Goal: Communication & Community: Answer question/provide support

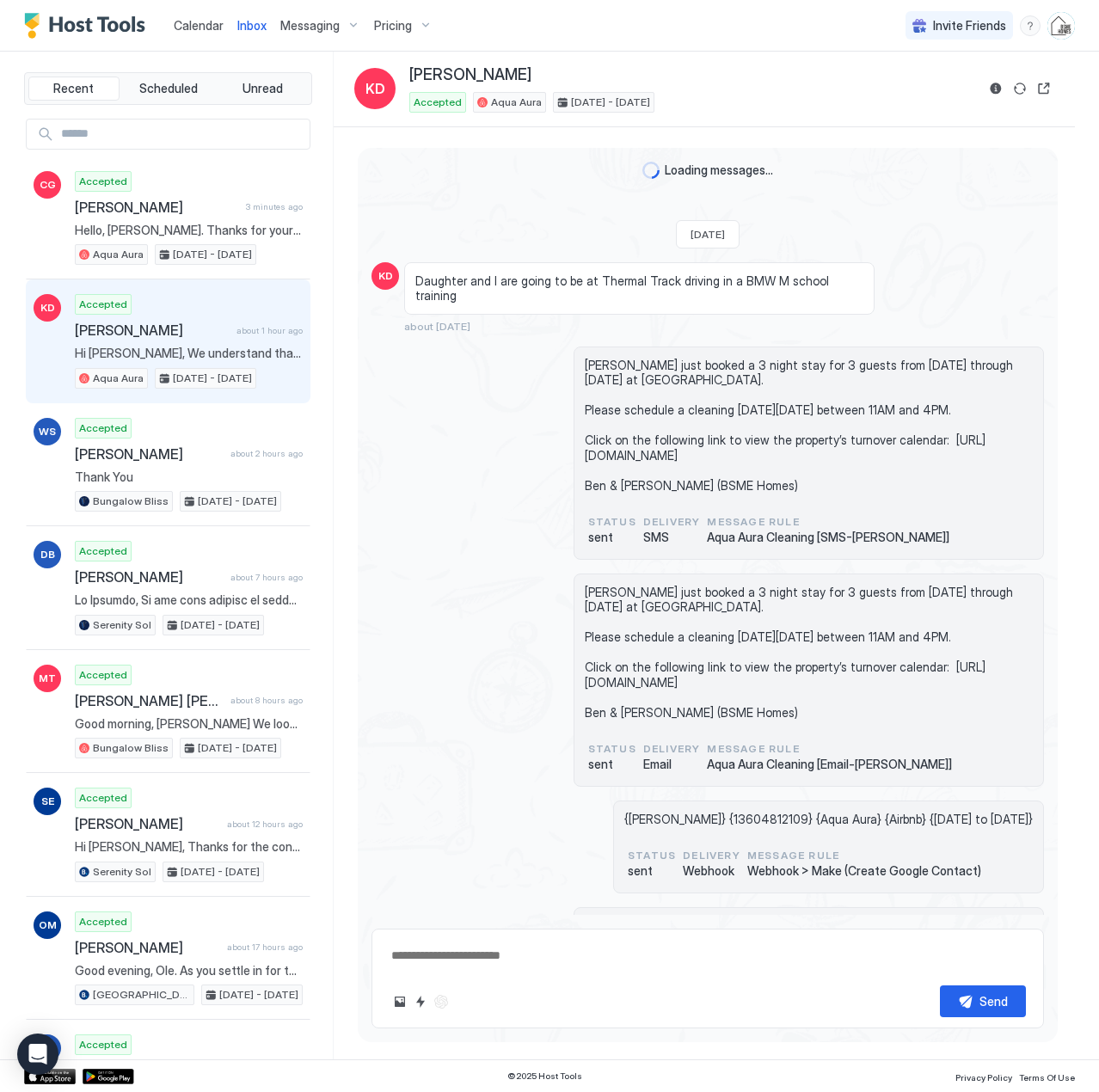
scroll to position [1479, 0]
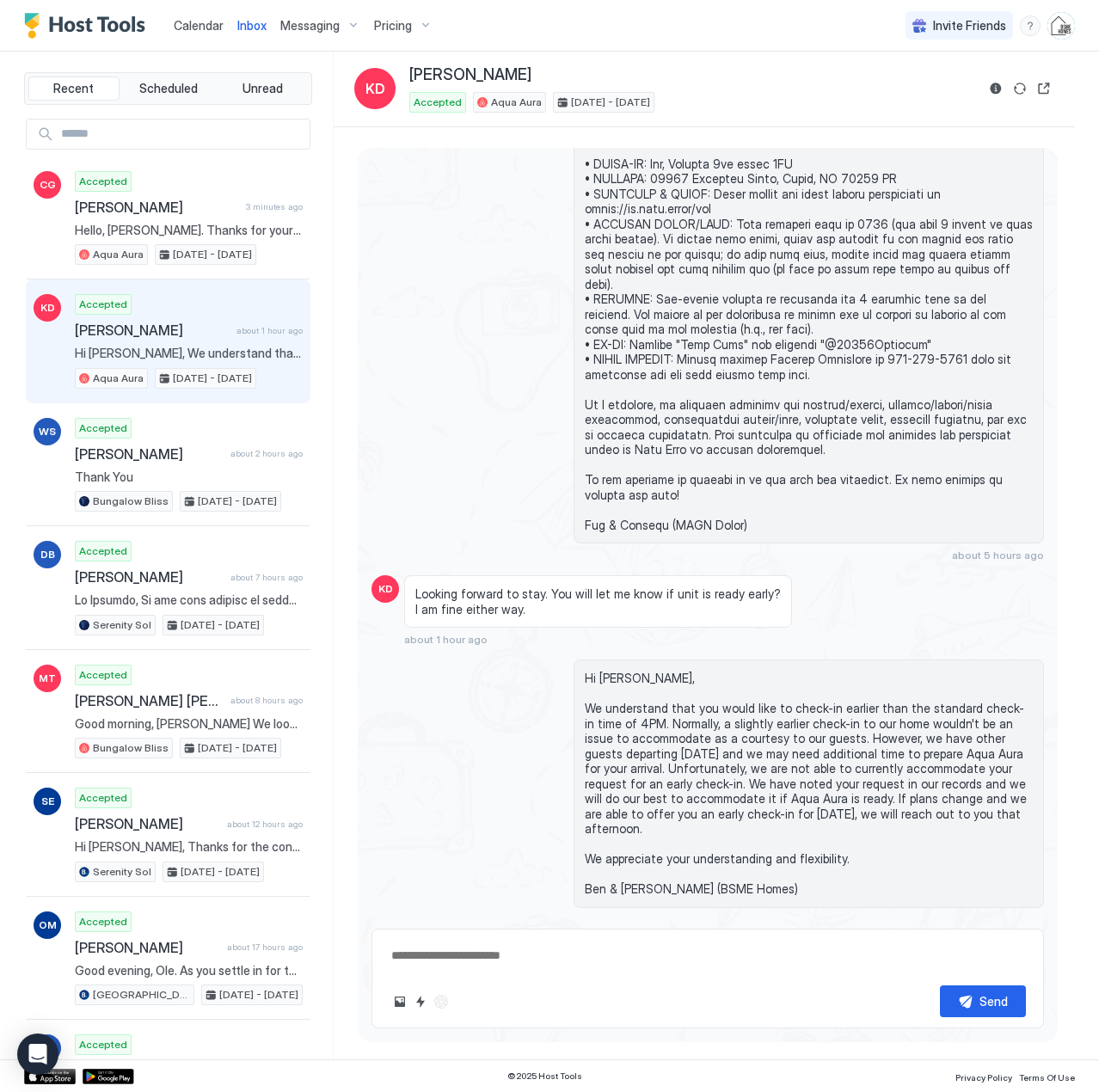
drag, startPoint x: 0, startPoint y: 0, endPoint x: 207, endPoint y: 24, distance: 208.4
click at [207, 24] on span "Calendar" at bounding box center [199, 25] width 49 height 14
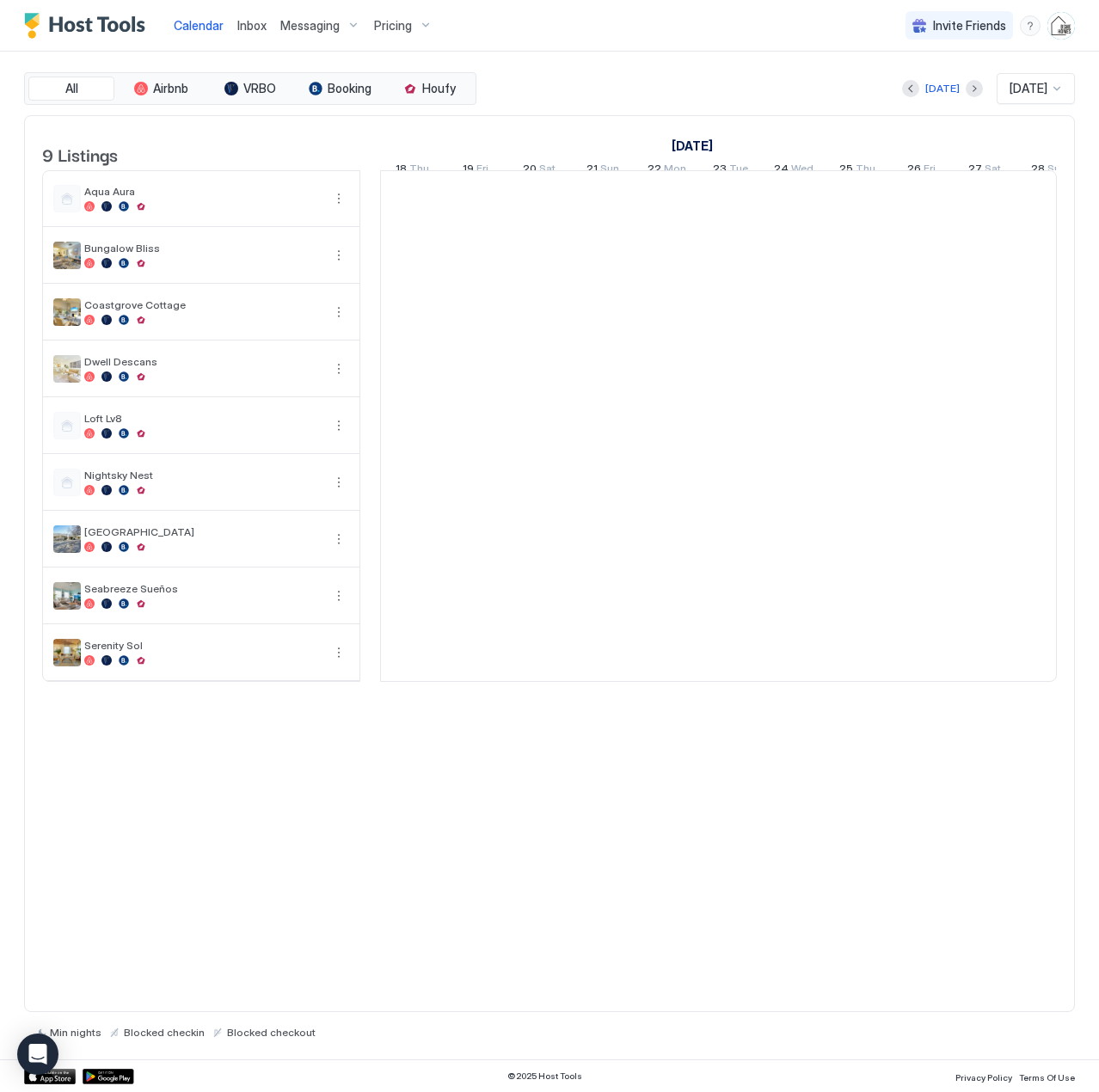
scroll to position [0, 955]
click at [256, 24] on span "Inbox" at bounding box center [251, 25] width 29 height 14
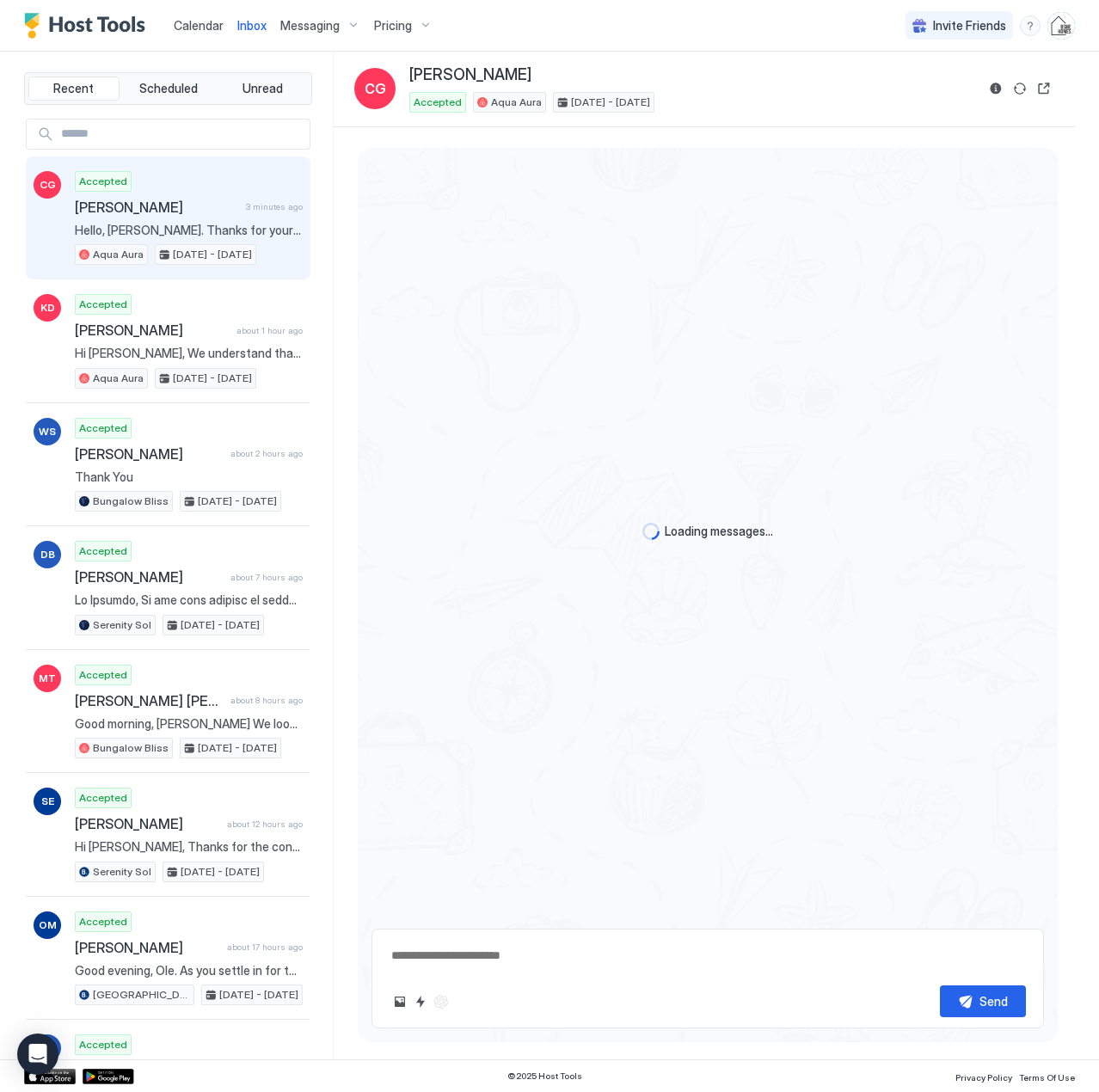
click at [174, 219] on div "Accepted [PERSON_NAME] 3 minutes ago Hello, [PERSON_NAME]. Thanks for your mess…" at bounding box center [188, 218] width 227 height 94
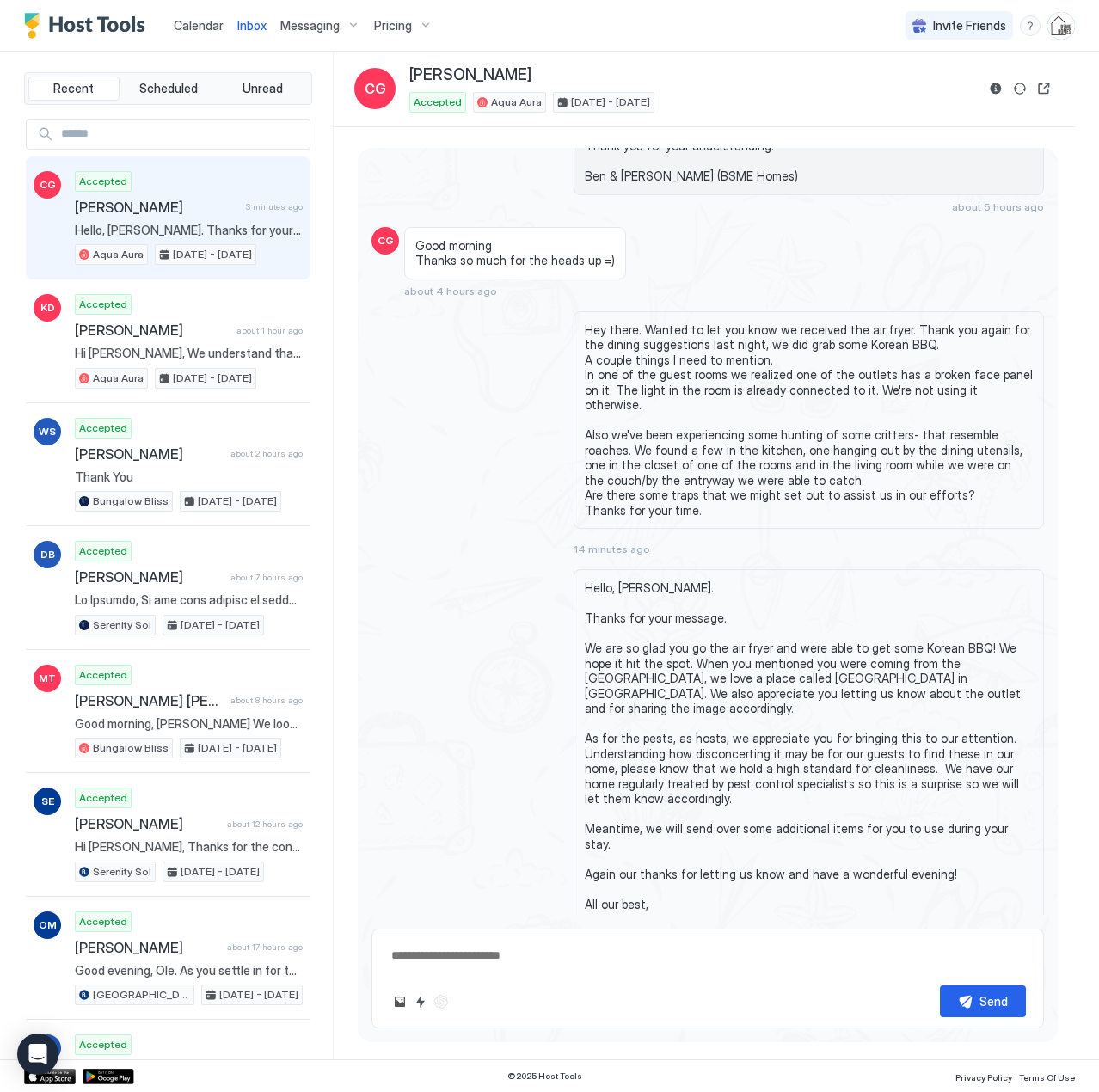
click at [212, 28] on span "Calendar" at bounding box center [199, 25] width 49 height 14
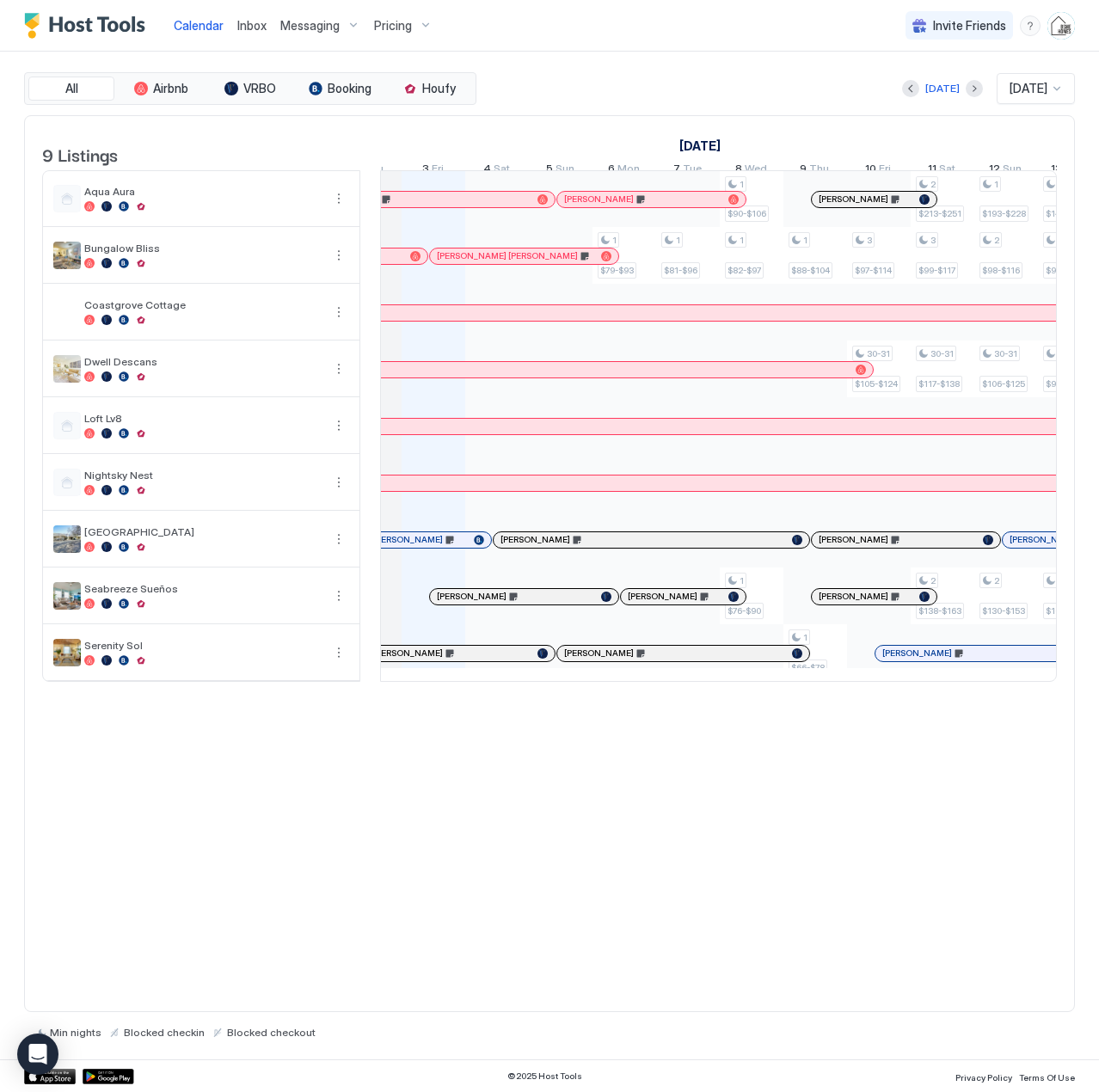
scroll to position [0, 877]
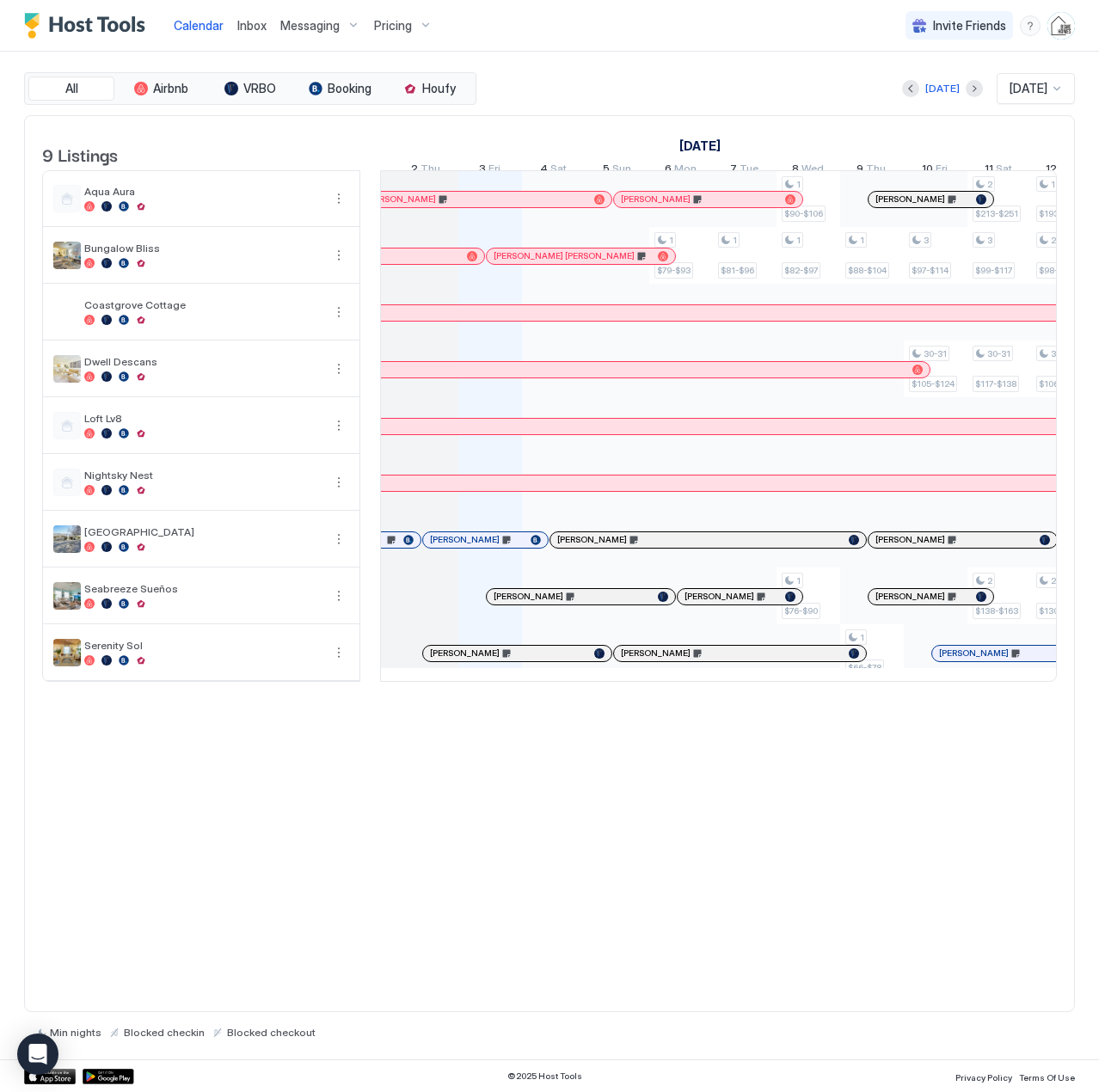
click at [427, 263] on div at bounding box center [427, 256] width 13 height 13
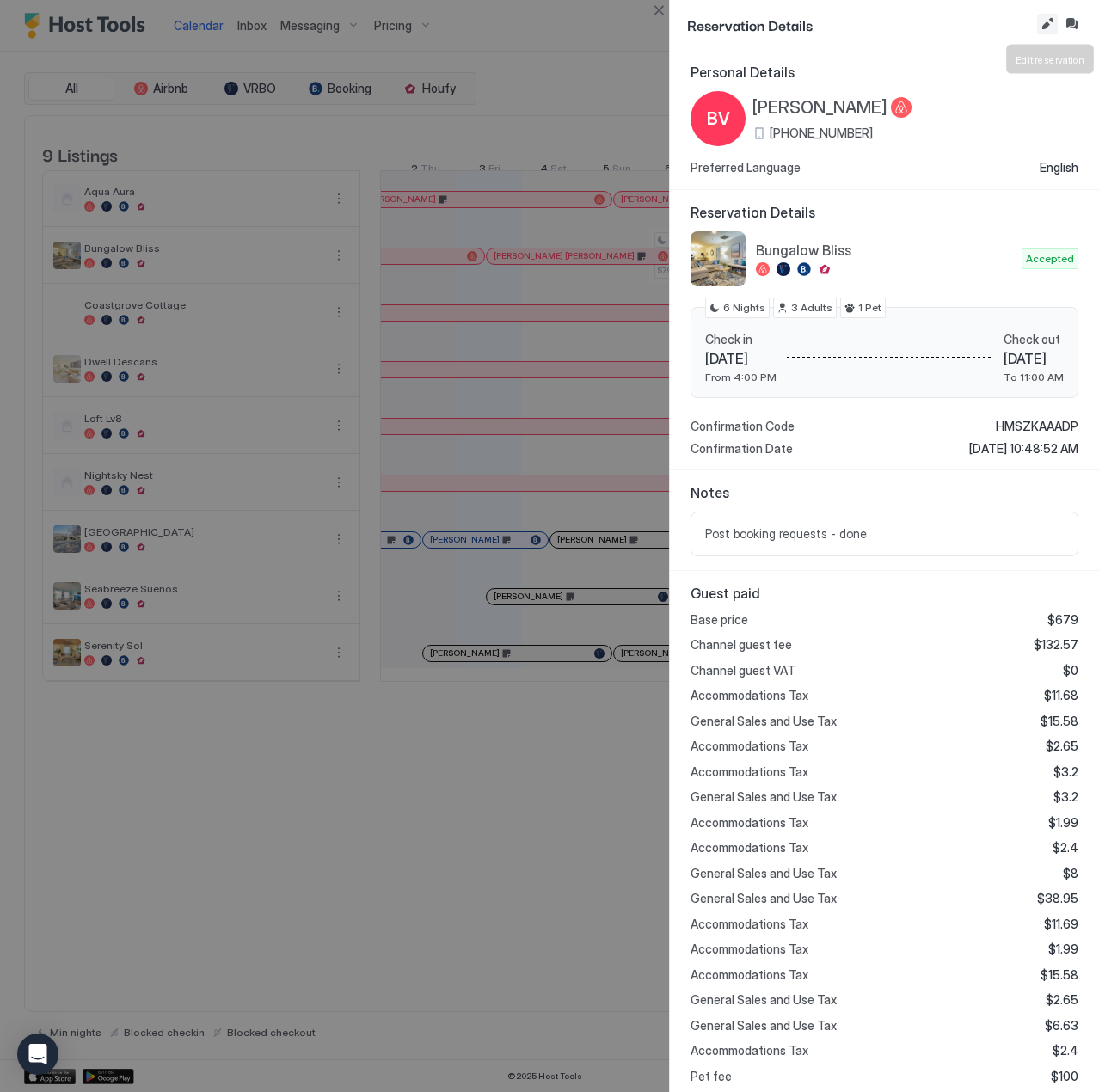
click at [1046, 25] on button "Edit reservation" at bounding box center [1048, 24] width 21 height 21
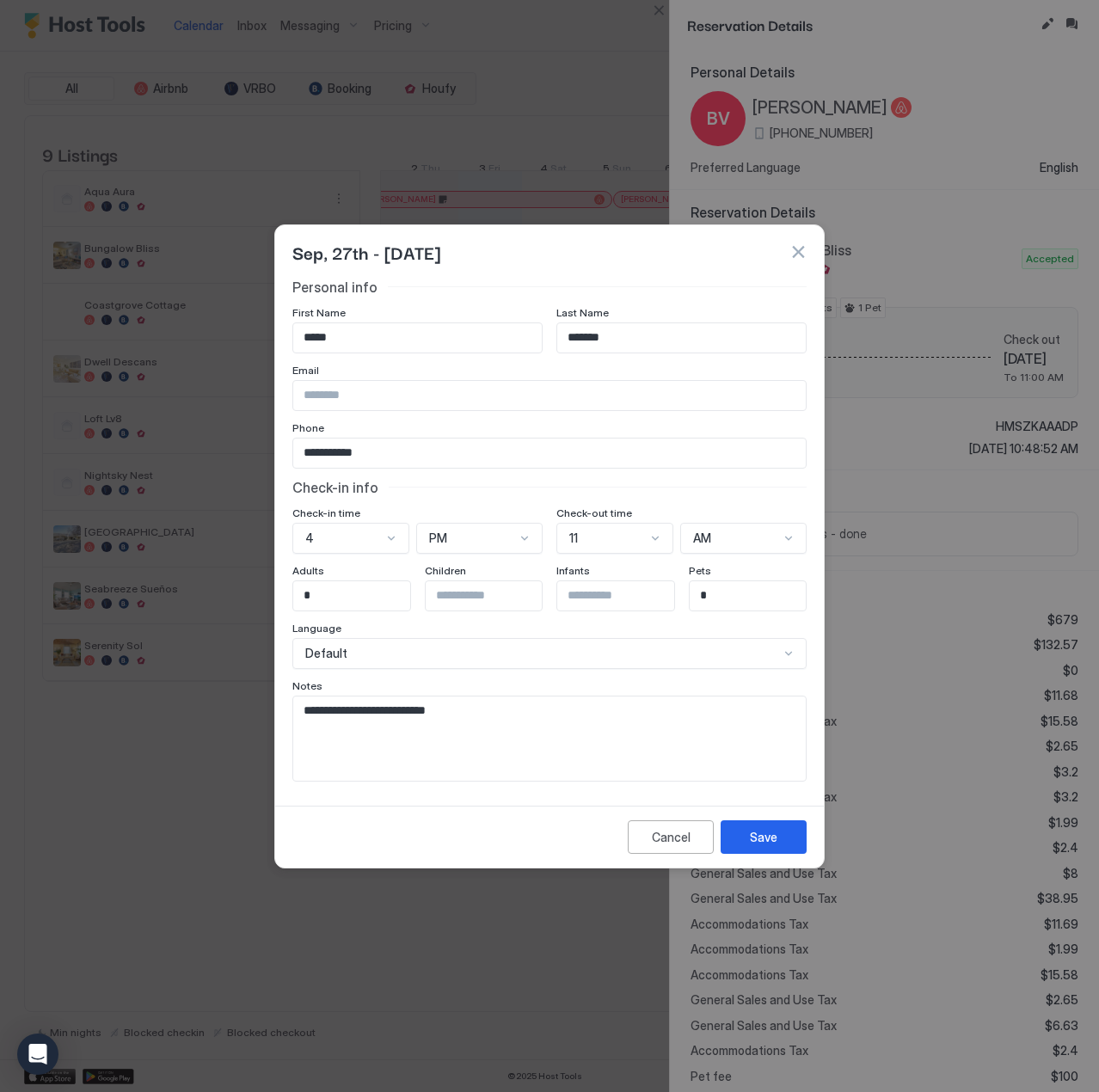
click at [560, 723] on textarea "**********" at bounding box center [549, 738] width 513 height 85
paste textarea "**********"
type textarea "**********"
click at [746, 830] on button "Save" at bounding box center [763, 836] width 86 height 33
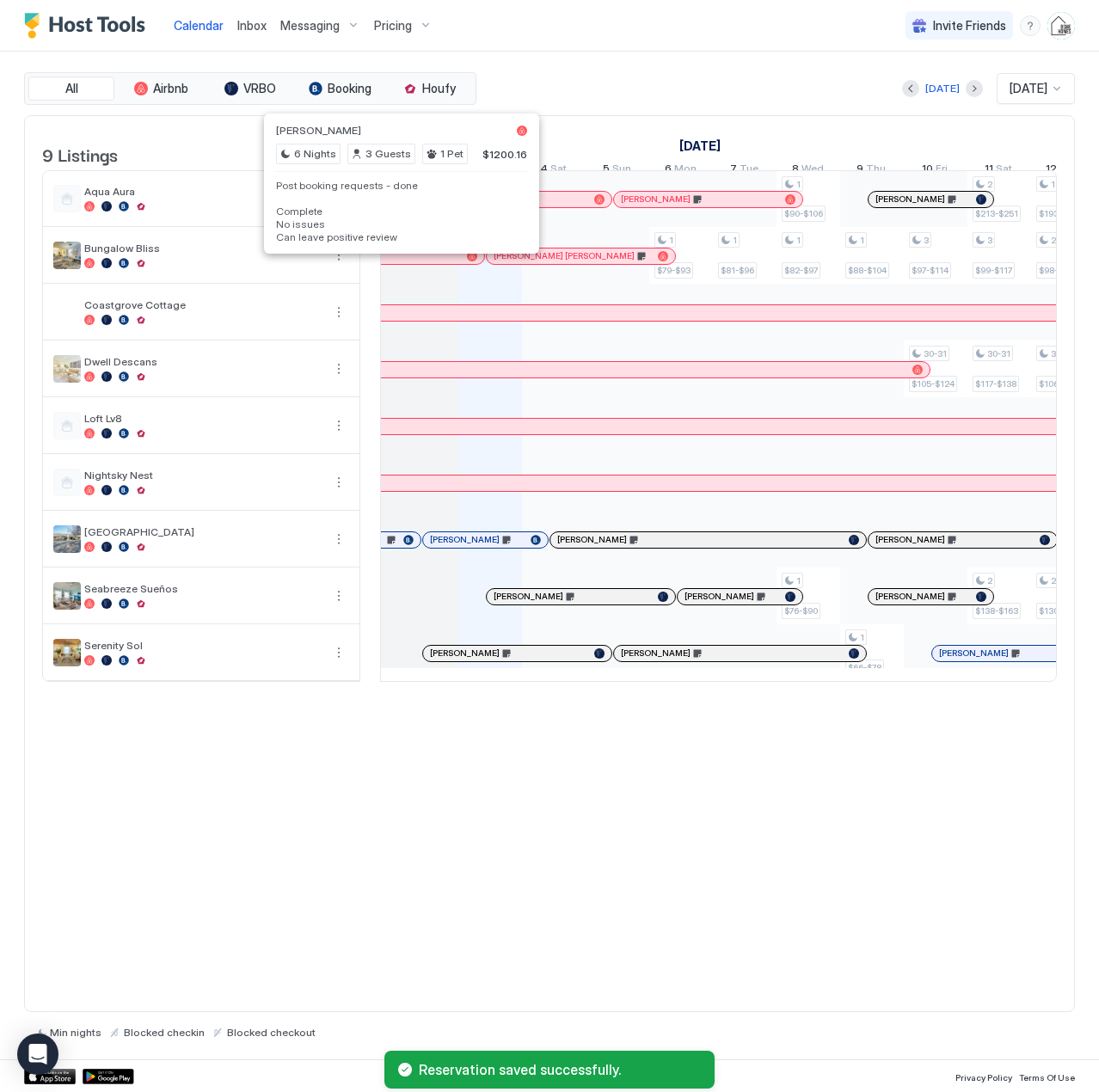
click at [401, 263] on div at bounding box center [401, 256] width 13 height 13
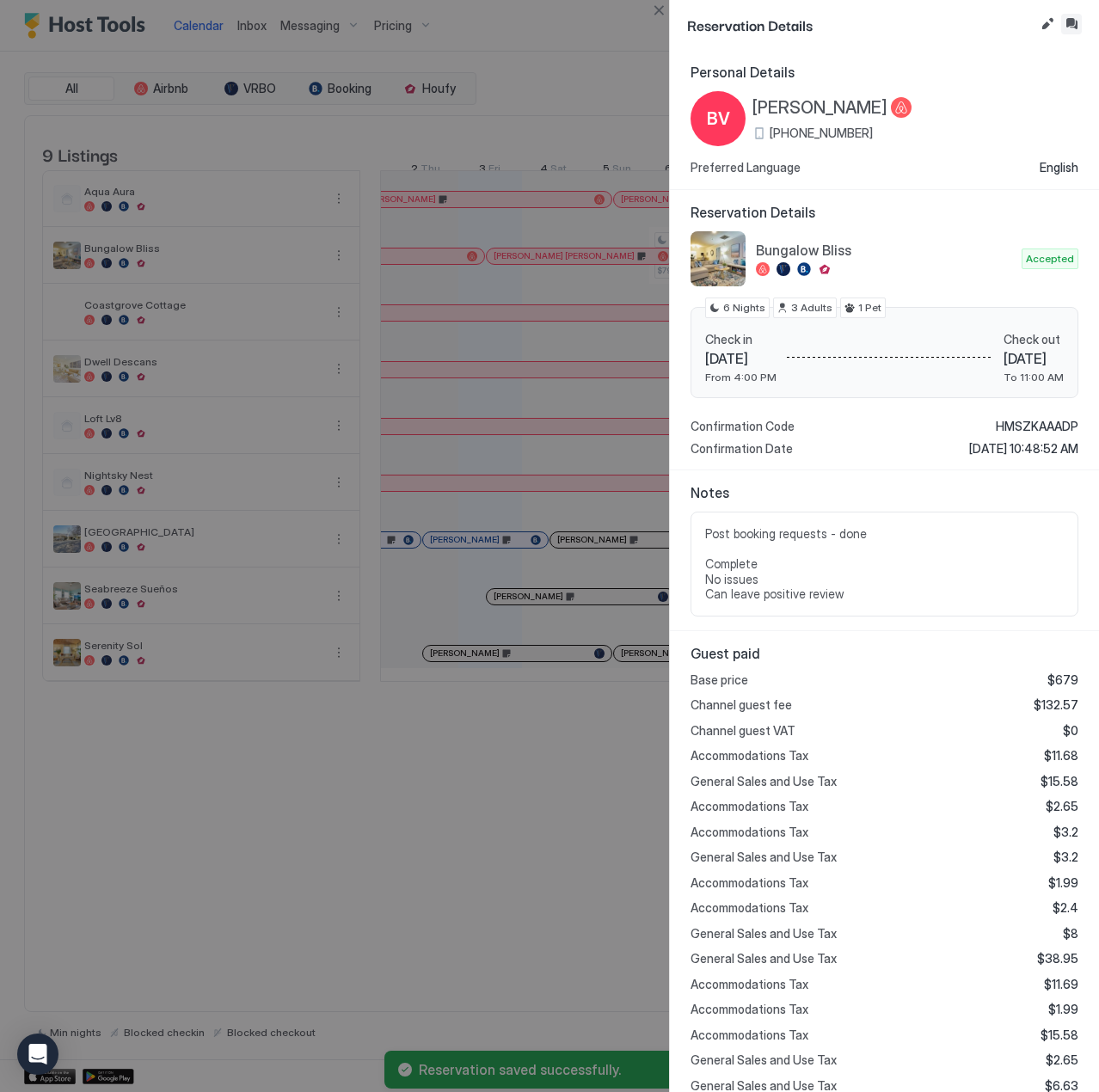
click at [1073, 27] on button "Inbox" at bounding box center [1071, 24] width 21 height 21
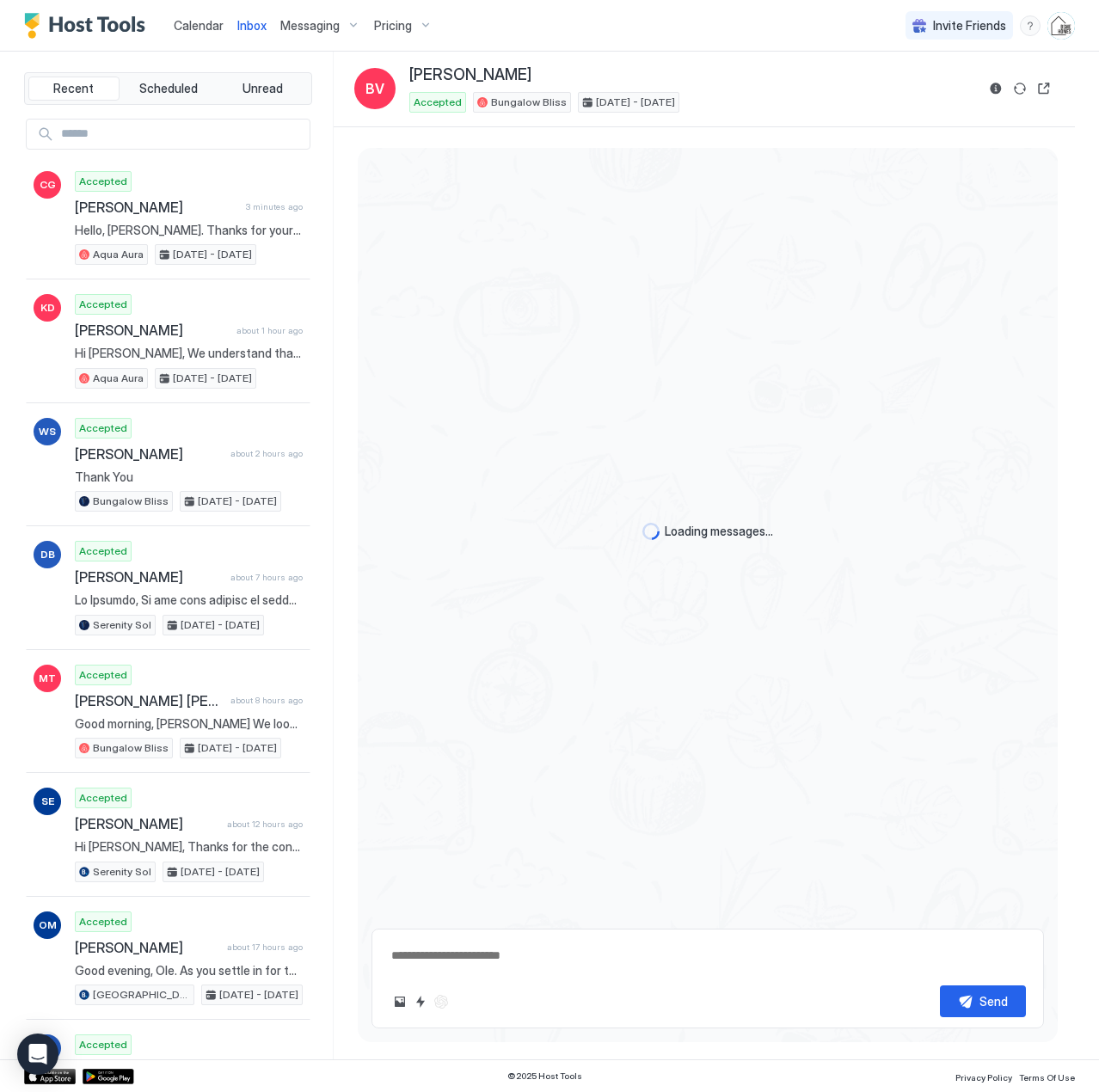
scroll to position [4340, 0]
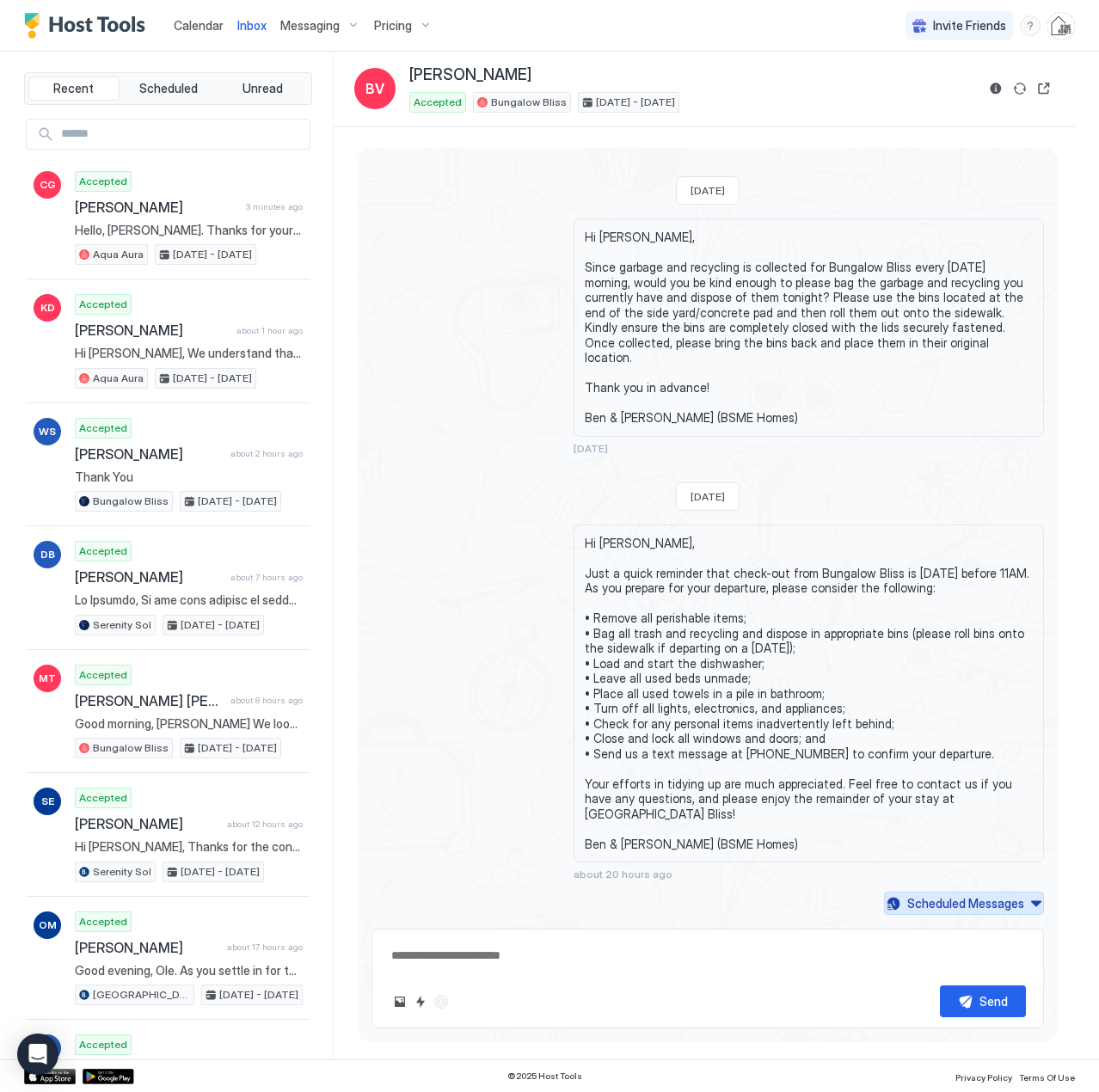
click at [913, 904] on div "Scheduled Messages" at bounding box center [965, 903] width 117 height 18
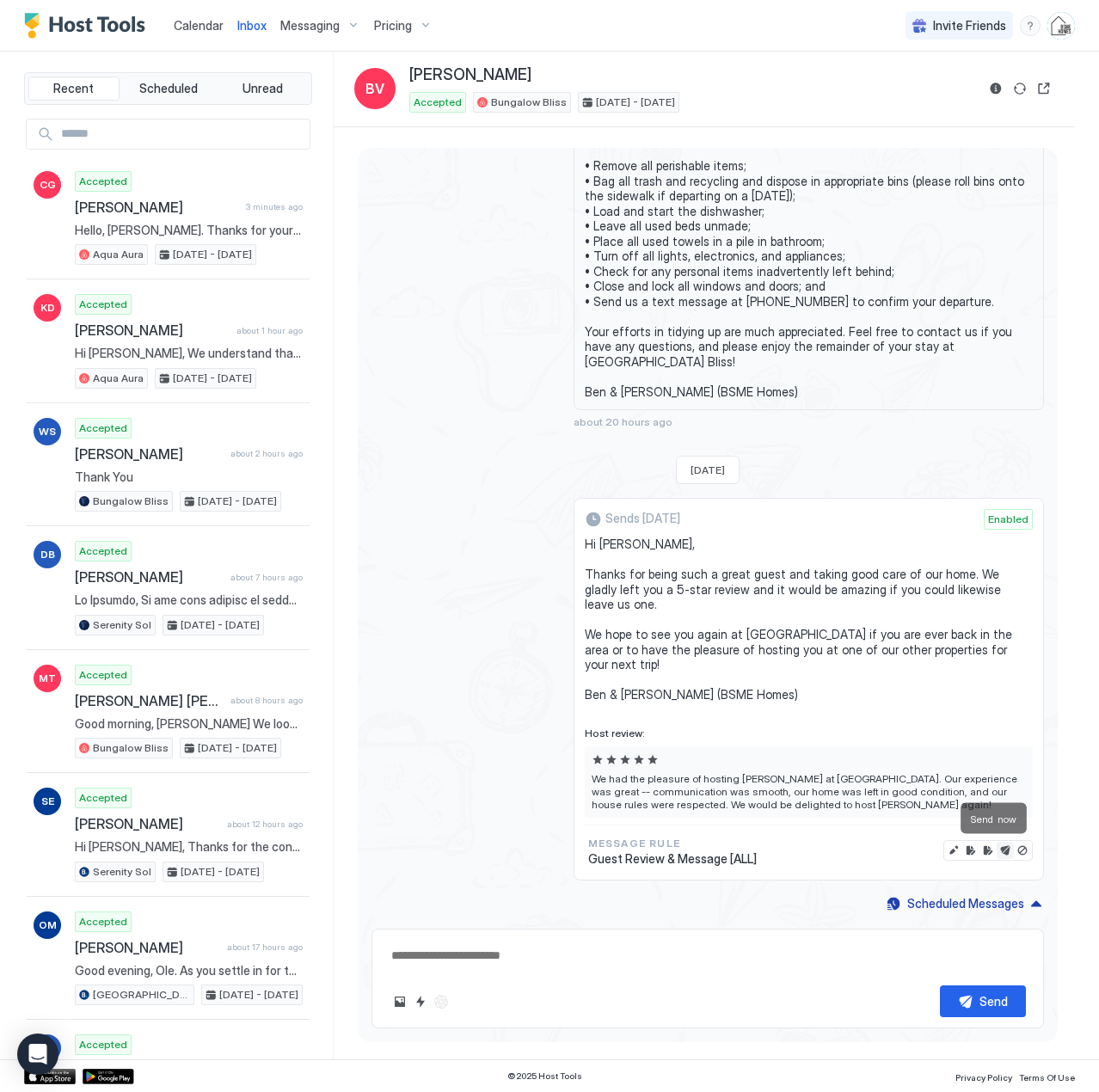
click at [996, 853] on button "Send now" at bounding box center [1005, 850] width 17 height 17
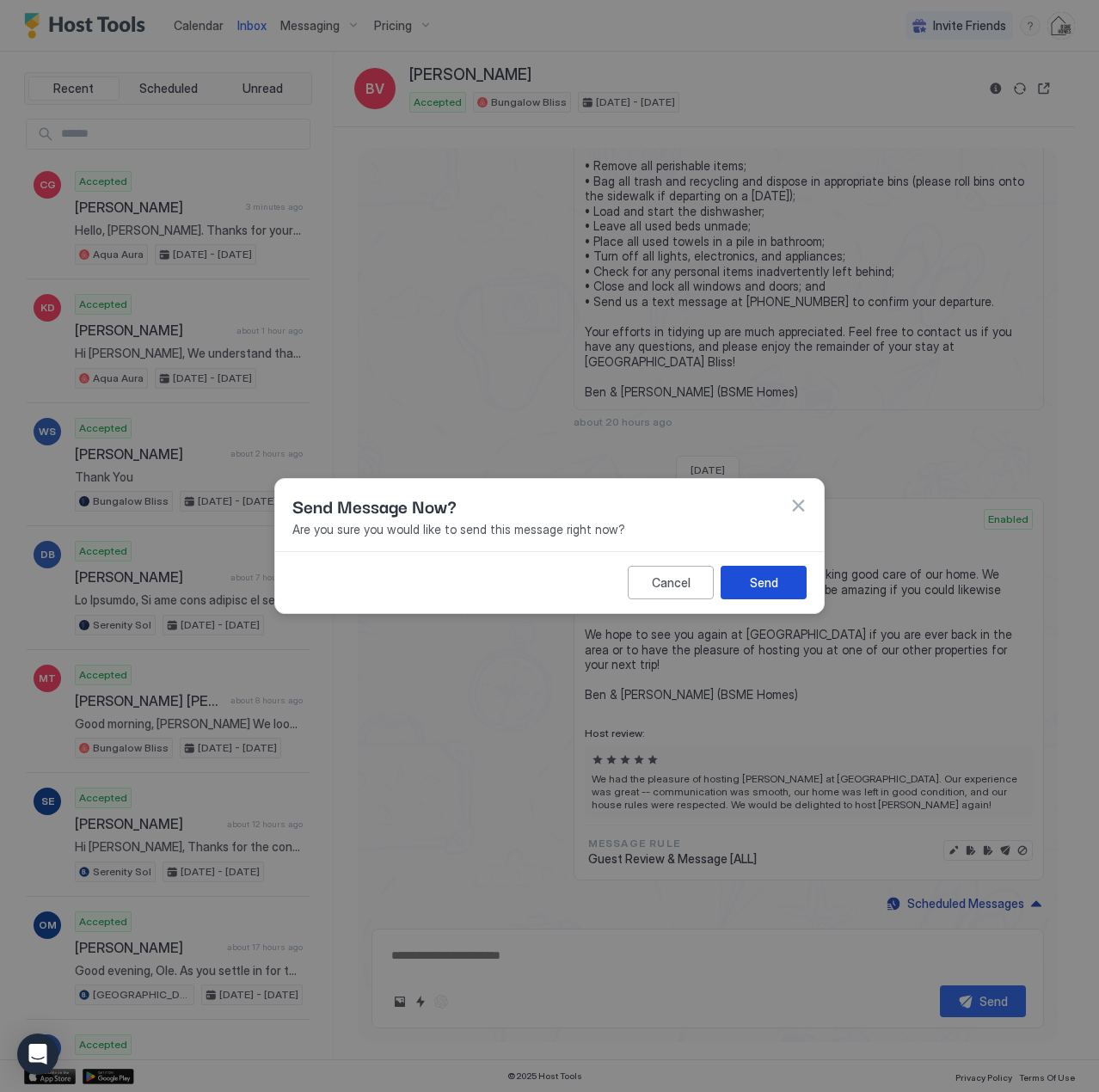
click at [763, 586] on div "Send" at bounding box center [764, 582] width 29 height 18
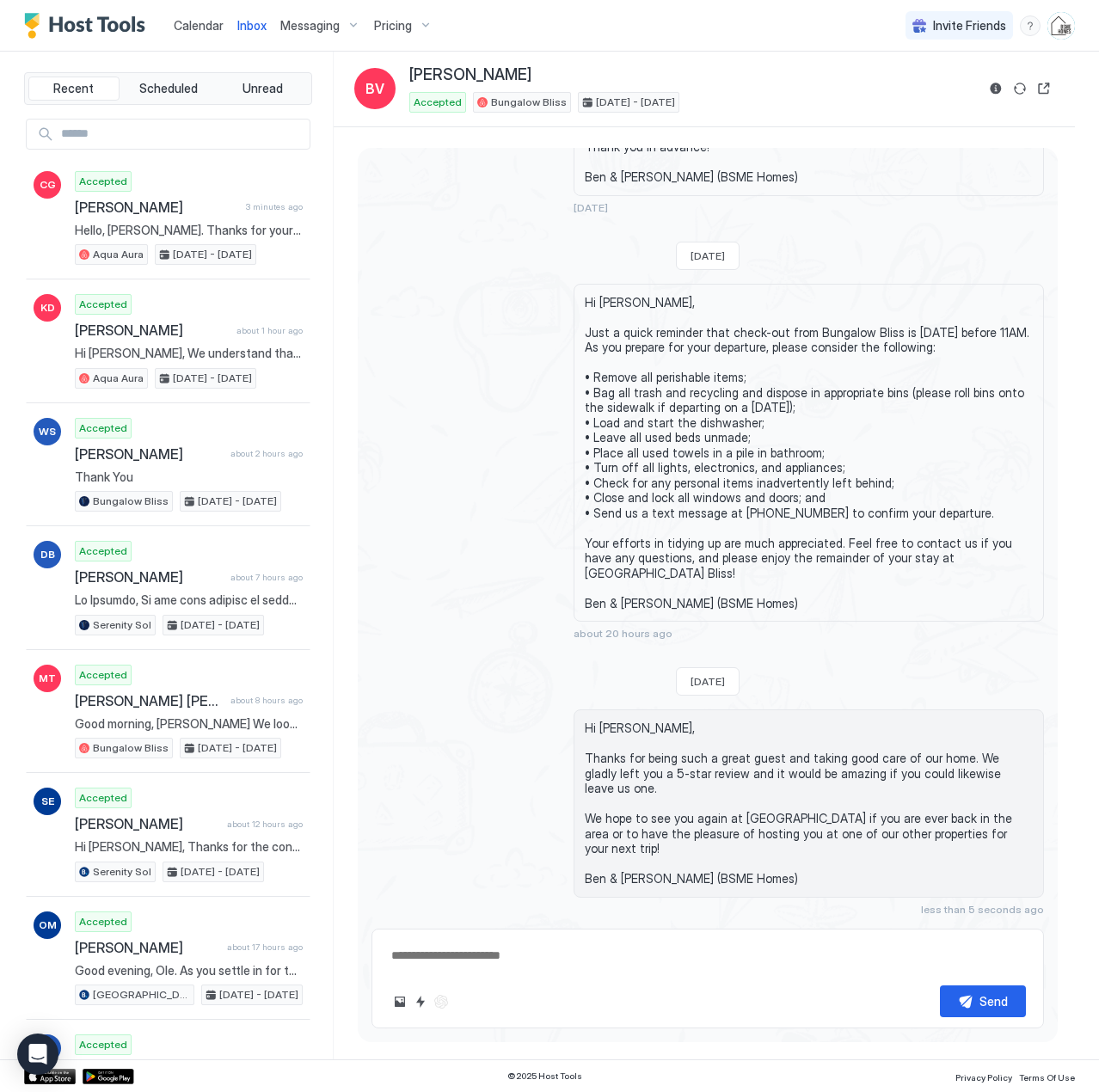
scroll to position [4551, 0]
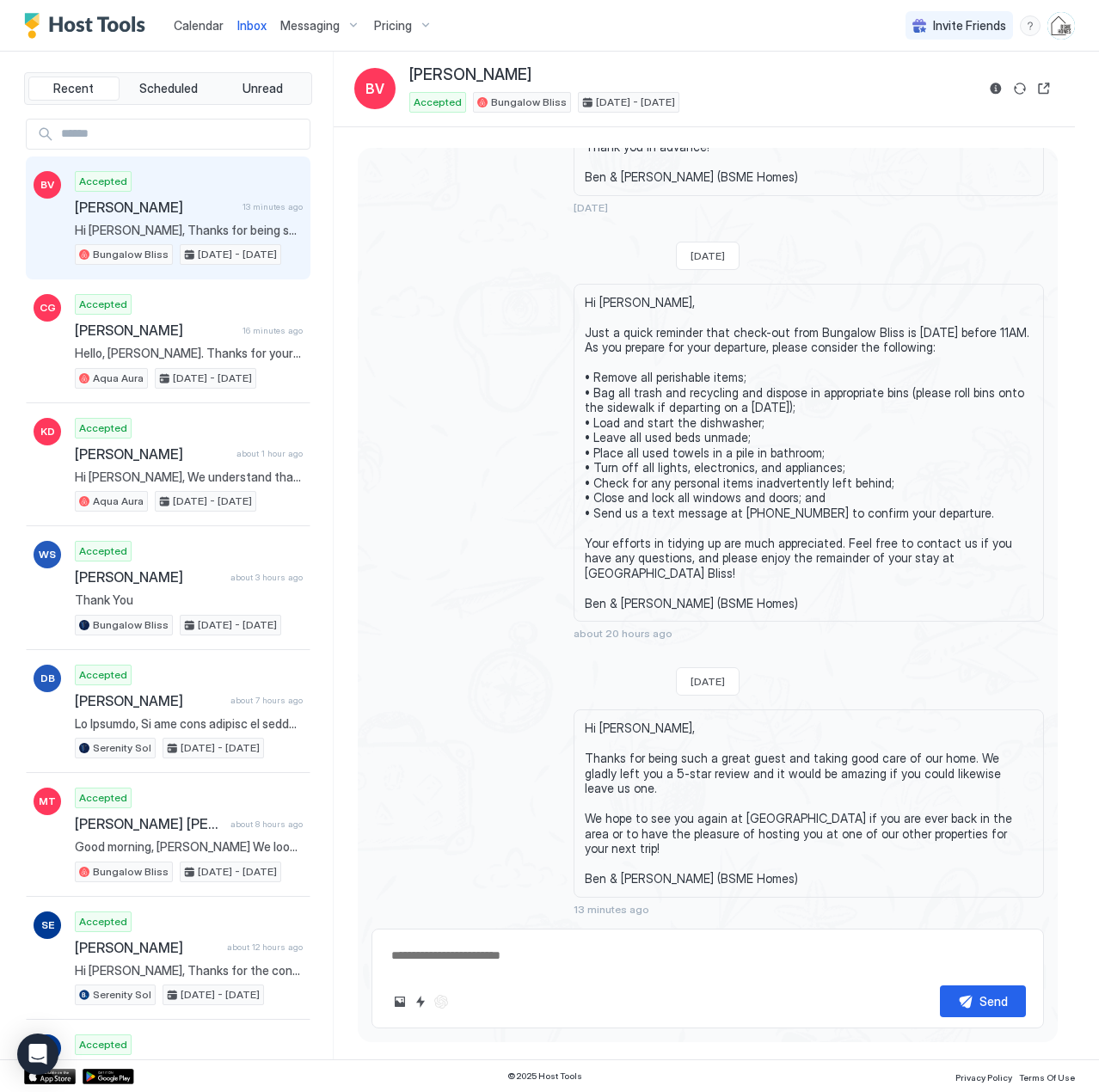
click at [208, 25] on span "Calendar" at bounding box center [199, 25] width 49 height 14
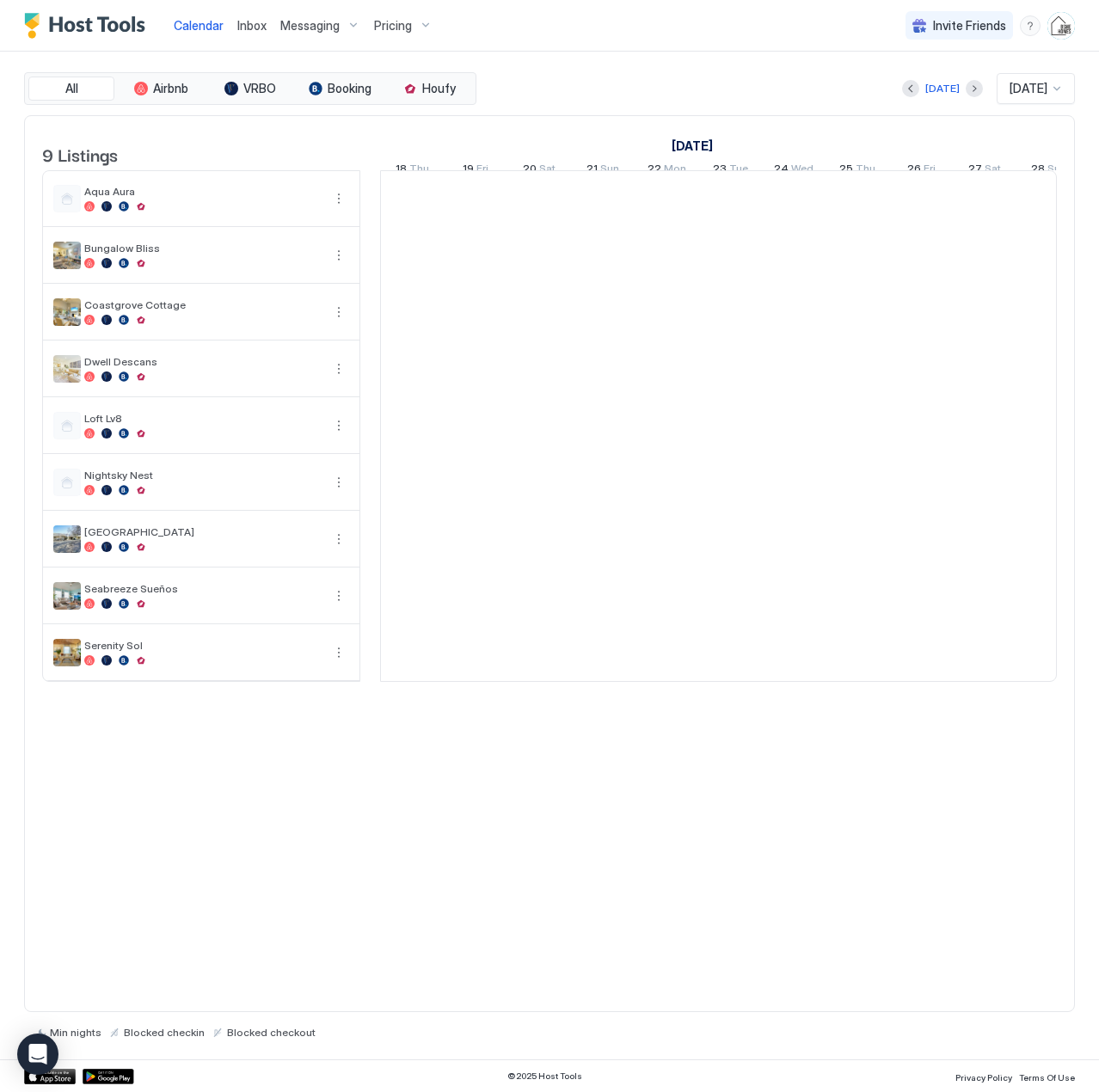
scroll to position [0, 955]
